Goal: Obtain resource: Download file/media

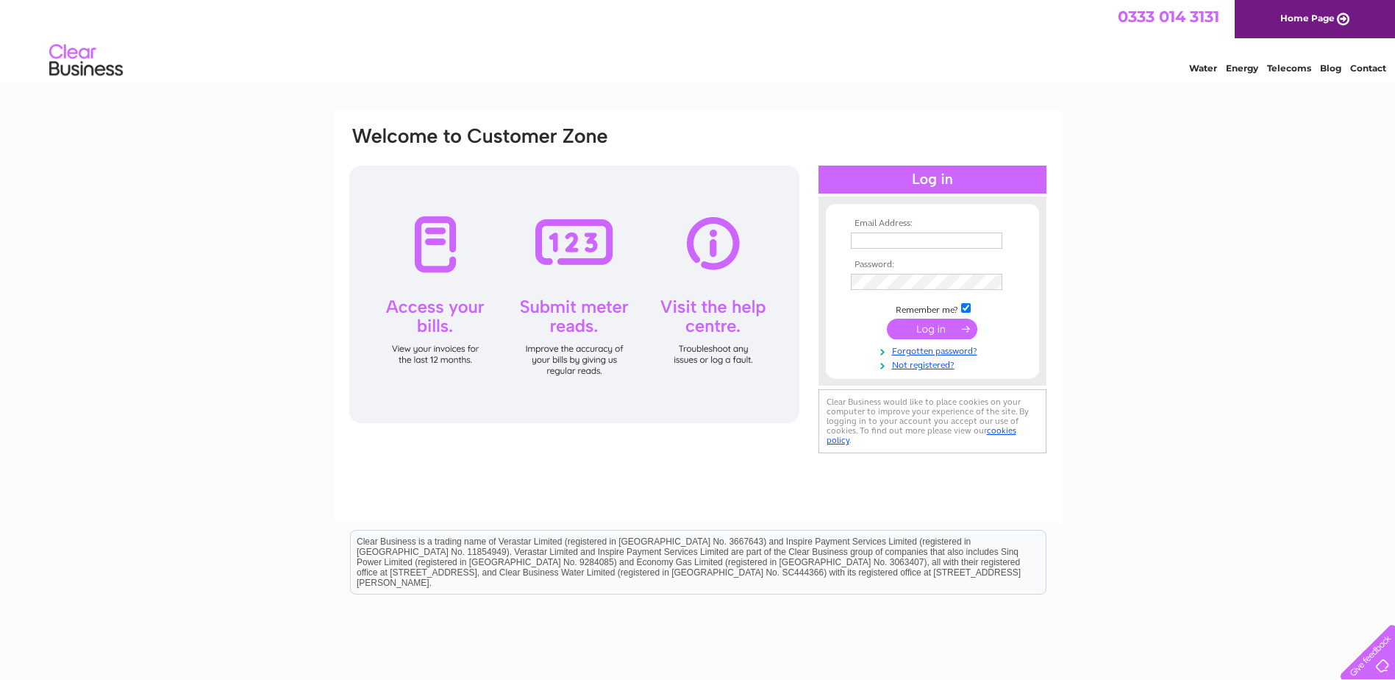
type input "[PERSON_NAME][EMAIL_ADDRESS][PERSON_NAME][DOMAIN_NAME]"
click at [923, 334] on input "submit" at bounding box center [932, 328] width 90 height 21
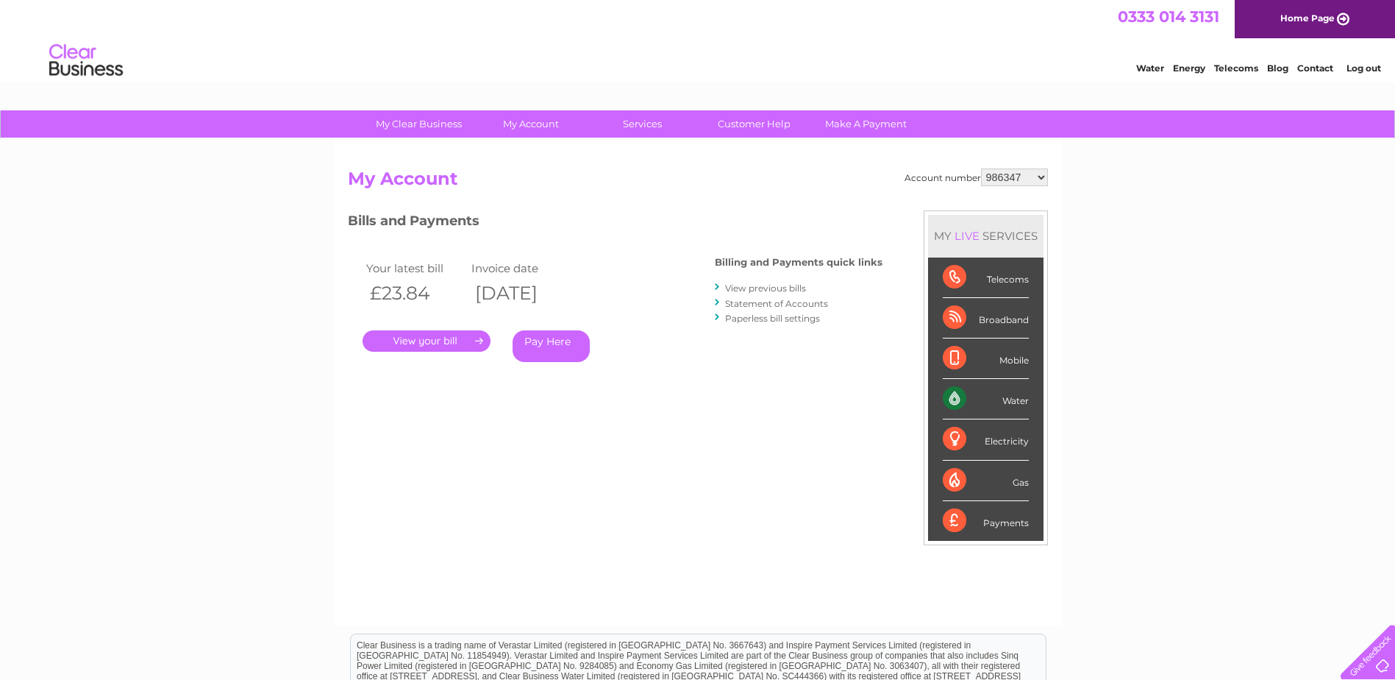
click at [441, 342] on link "." at bounding box center [427, 340] width 128 height 21
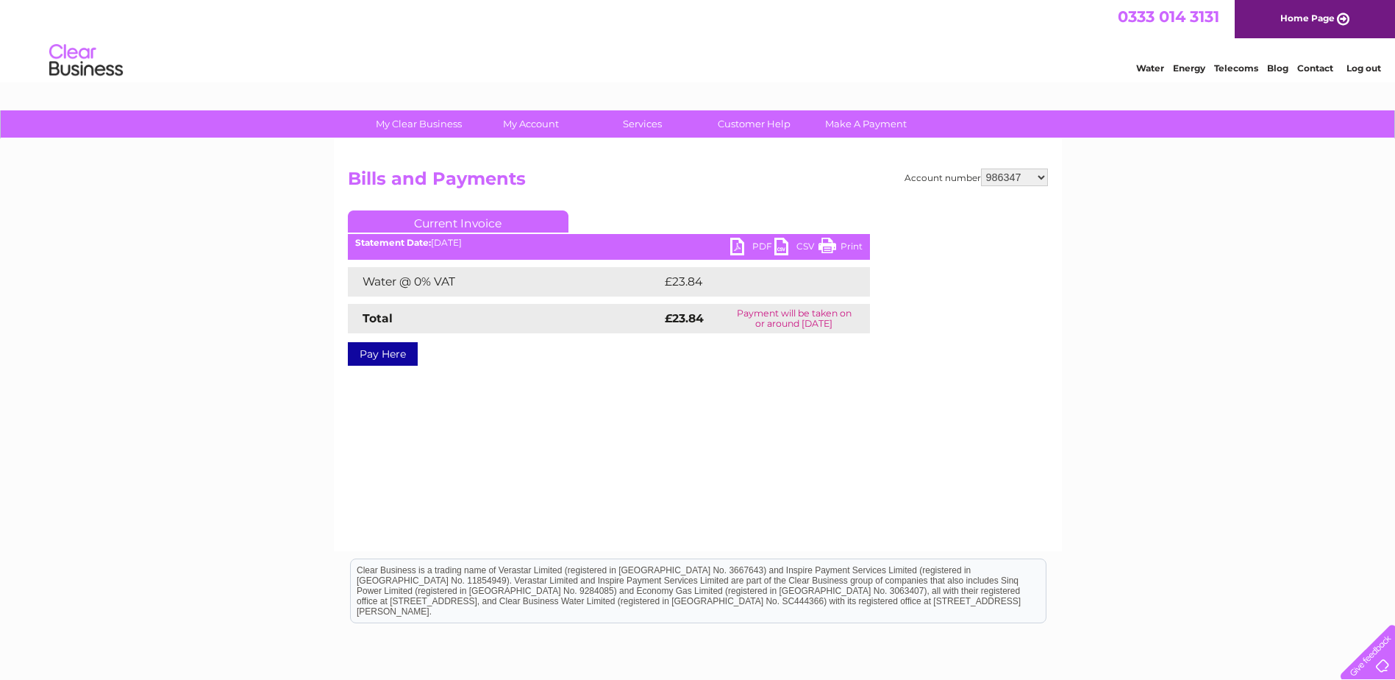
click at [752, 246] on link "PDF" at bounding box center [752, 248] width 44 height 21
click at [1041, 179] on select "986347 1058491 1098811 1135528 30303562 30303565" at bounding box center [1014, 177] width 67 height 18
select select "1058491"
click at [981, 168] on select "986347 1058491 1098811 1135528 30303562 30303565" at bounding box center [1014, 177] width 67 height 18
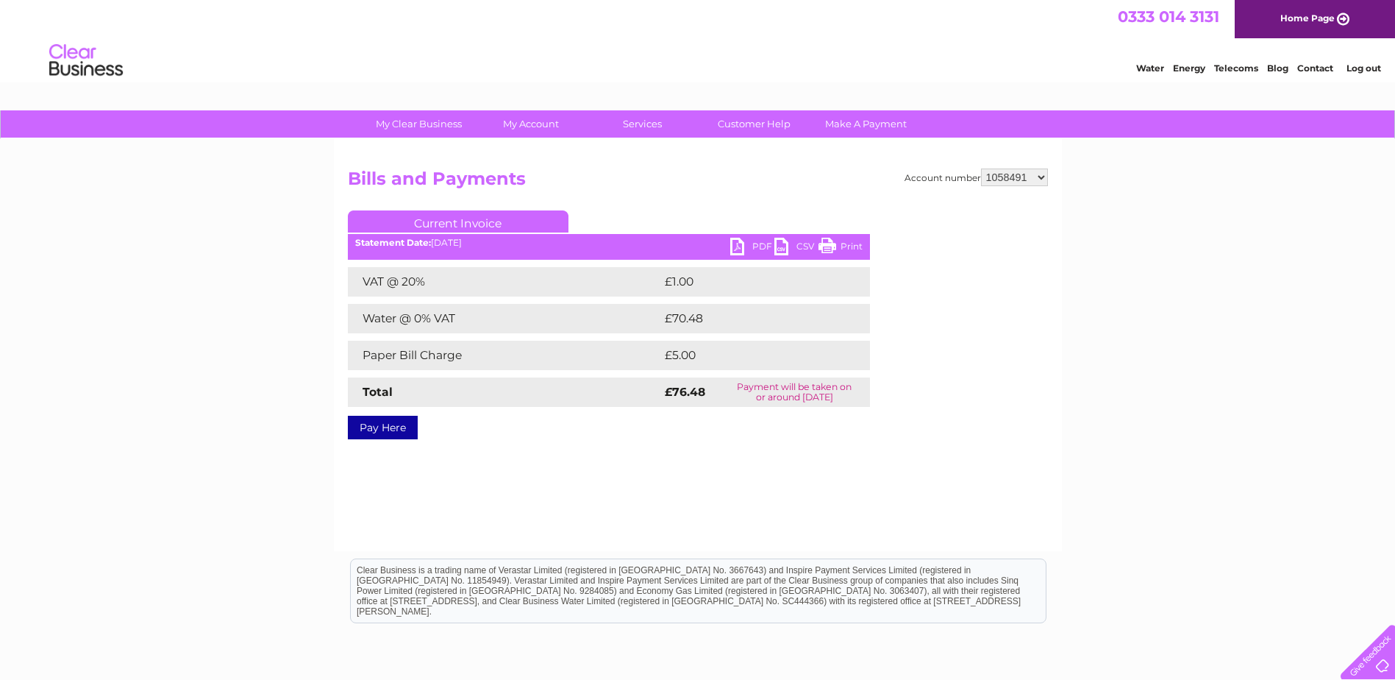
click at [756, 247] on link "PDF" at bounding box center [752, 248] width 44 height 21
click at [1041, 178] on select "986347 1058491 1098811 1135528 30303562 30303565" at bounding box center [1014, 177] width 67 height 18
select select "1098811"
click at [981, 168] on select "986347 1058491 1098811 1135528 30303562 30303565" at bounding box center [1014, 177] width 67 height 18
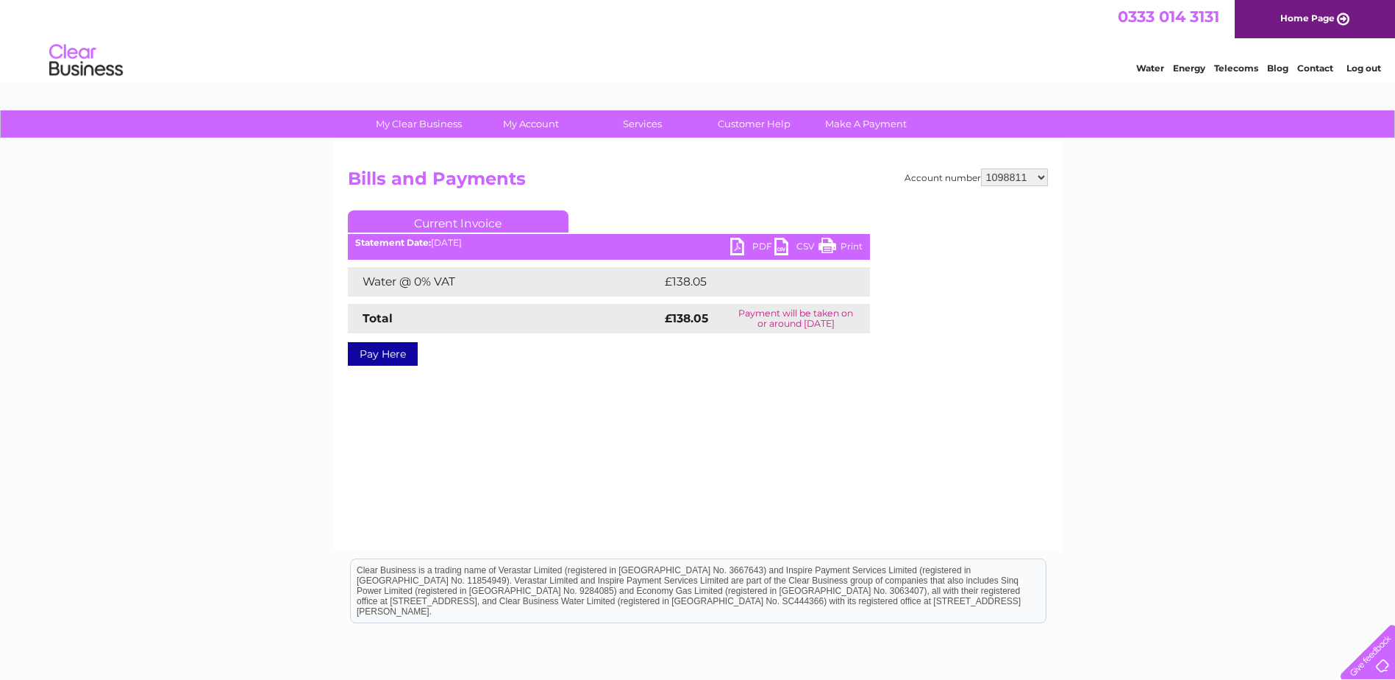
click at [755, 241] on link "PDF" at bounding box center [752, 248] width 44 height 21
click at [1042, 176] on select "986347 1058491 1098811 1135528 30303562 30303565" at bounding box center [1014, 177] width 67 height 18
select select "1135528"
click at [981, 168] on select "986347 1058491 1098811 1135528 30303562 30303565" at bounding box center [1014, 177] width 67 height 18
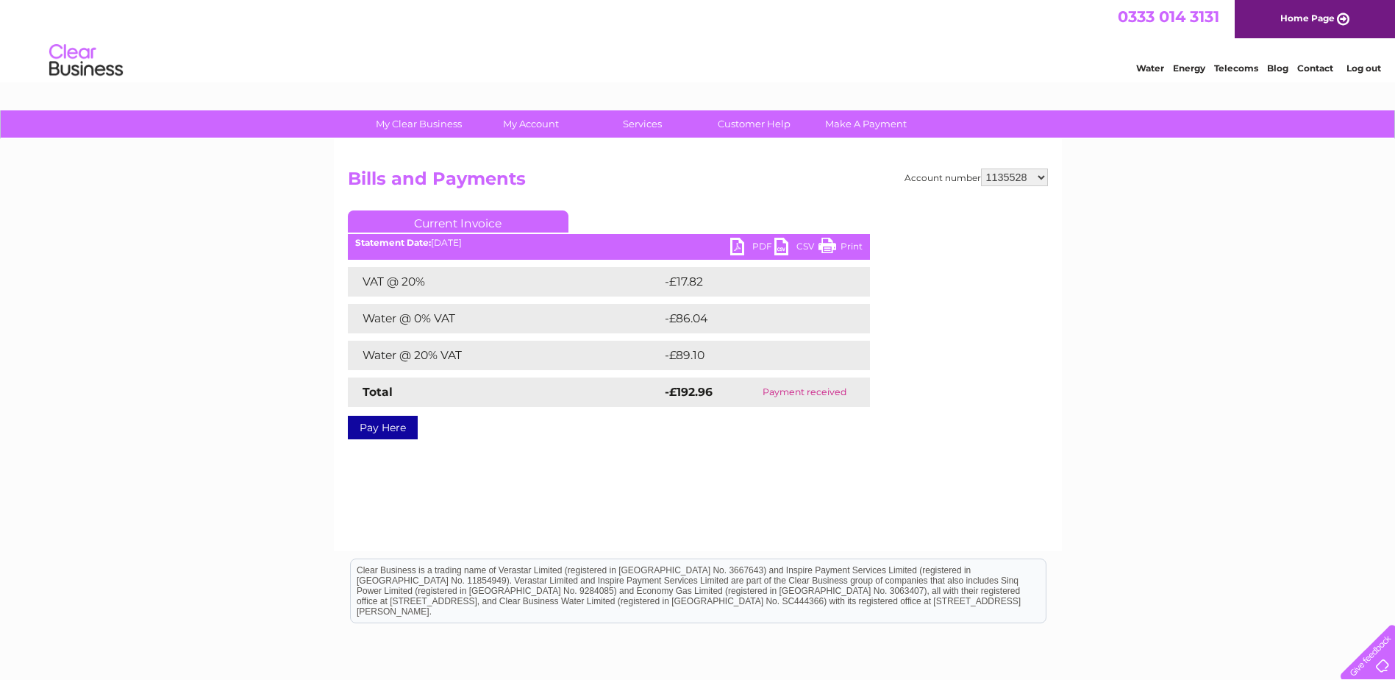
click at [1045, 178] on select "986347 1058491 1098811 1135528 30303562 30303565" at bounding box center [1014, 177] width 67 height 18
select select "30303562"
click at [981, 168] on select "986347 1058491 1098811 1135528 30303562 30303565" at bounding box center [1014, 177] width 67 height 18
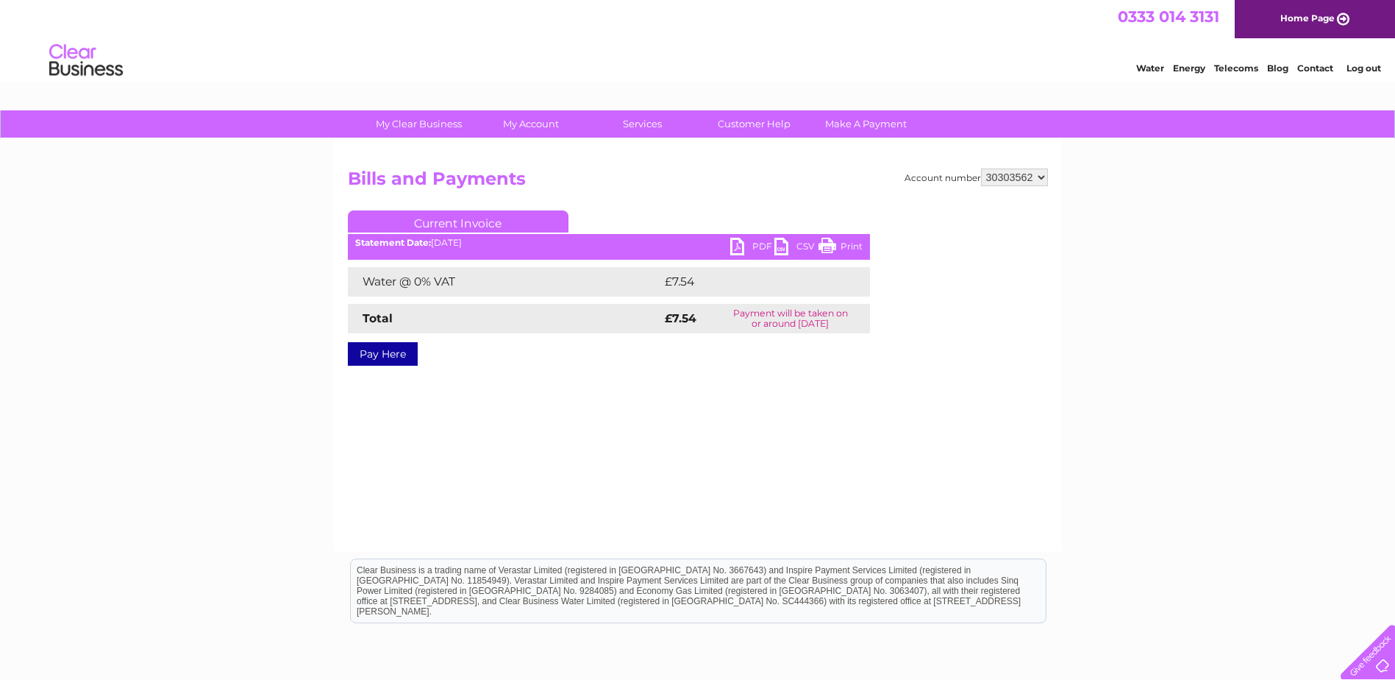
click at [760, 246] on link "PDF" at bounding box center [752, 248] width 44 height 21
click at [1047, 177] on select "986347 1058491 1098811 1135528 30303562 30303565" at bounding box center [1014, 177] width 67 height 18
select select "30303565"
click at [981, 168] on select "986347 1058491 1098811 1135528 30303562 30303565" at bounding box center [1014, 177] width 67 height 18
click at [766, 240] on link "PDF" at bounding box center [752, 248] width 44 height 21
